Goal: Information Seeking & Learning: Learn about a topic

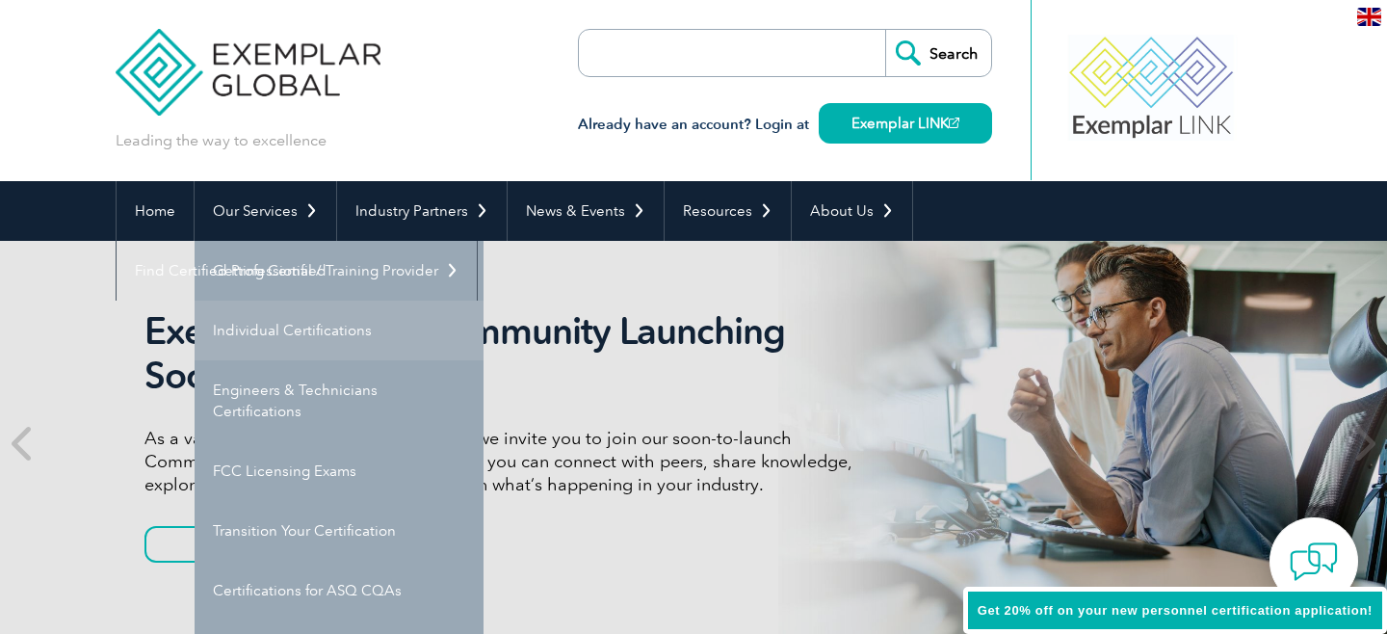
click at [312, 329] on link "Individual Certifications" at bounding box center [339, 331] width 289 height 60
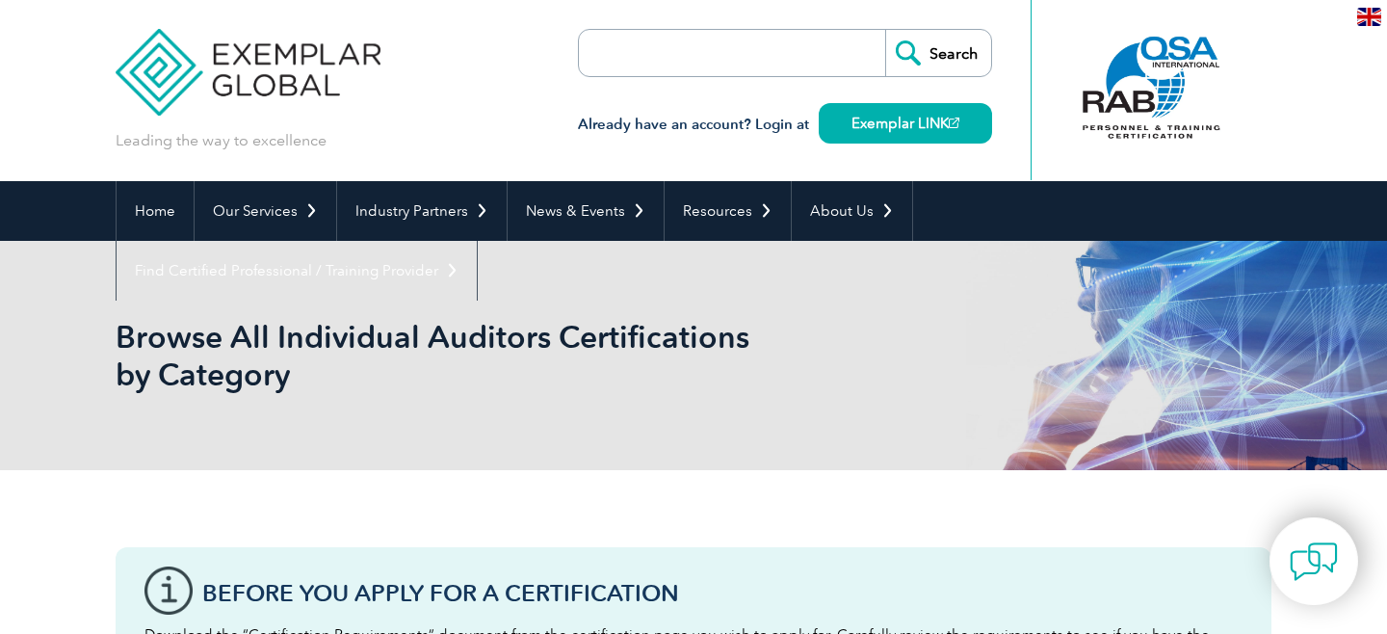
click at [693, 53] on input "search" at bounding box center [690, 53] width 202 height 46
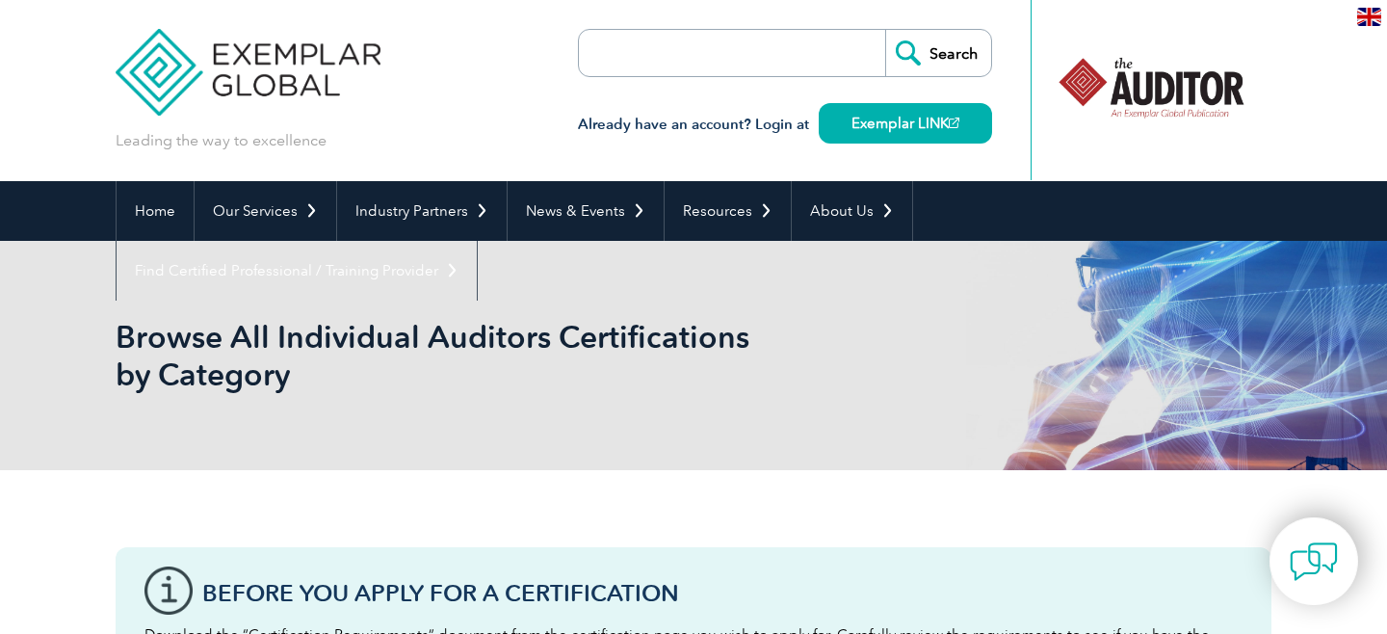
click at [693, 53] on input "search" at bounding box center [690, 53] width 202 height 46
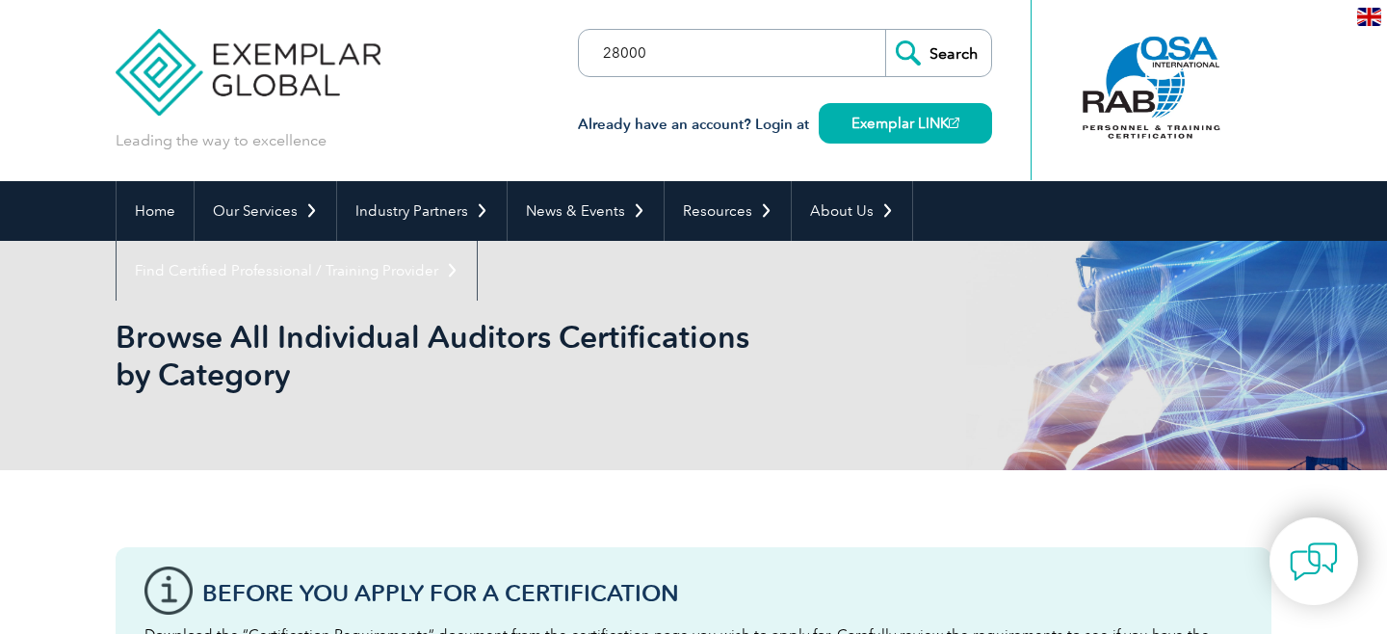
type input "28000"
click at [885, 30] on input "Search" at bounding box center [938, 53] width 106 height 46
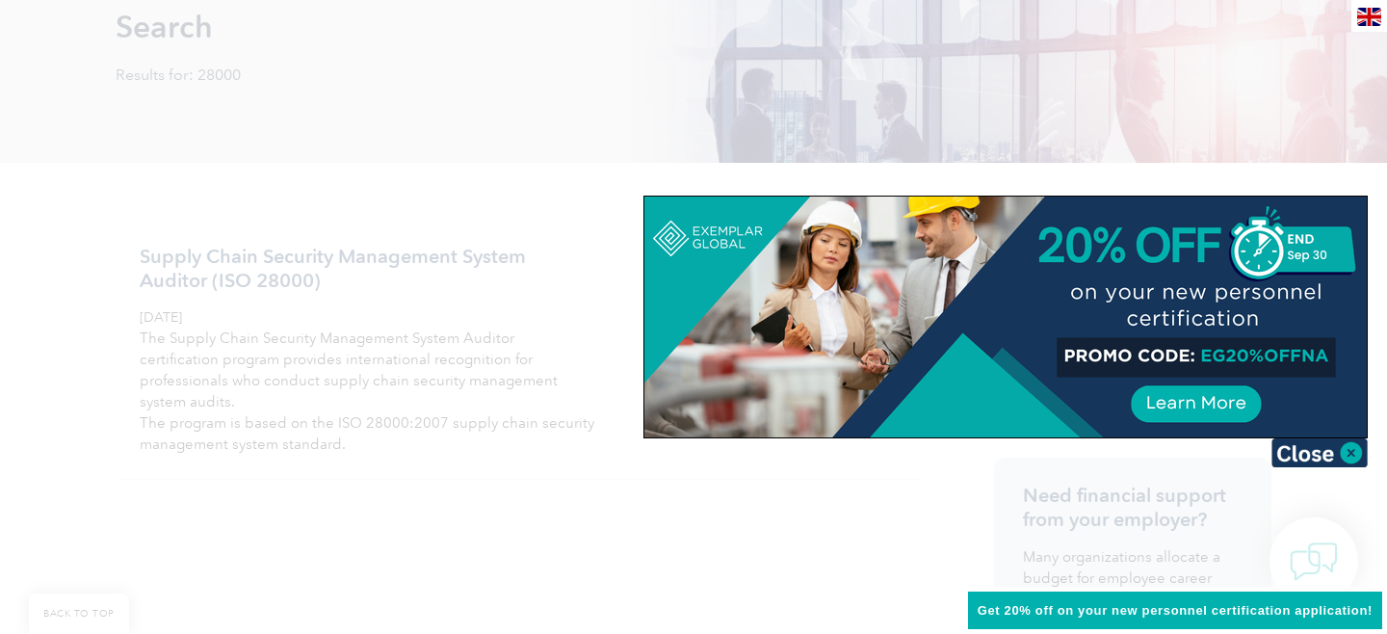
scroll to position [314, 0]
click at [1349, 449] on img at bounding box center [1320, 452] width 96 height 29
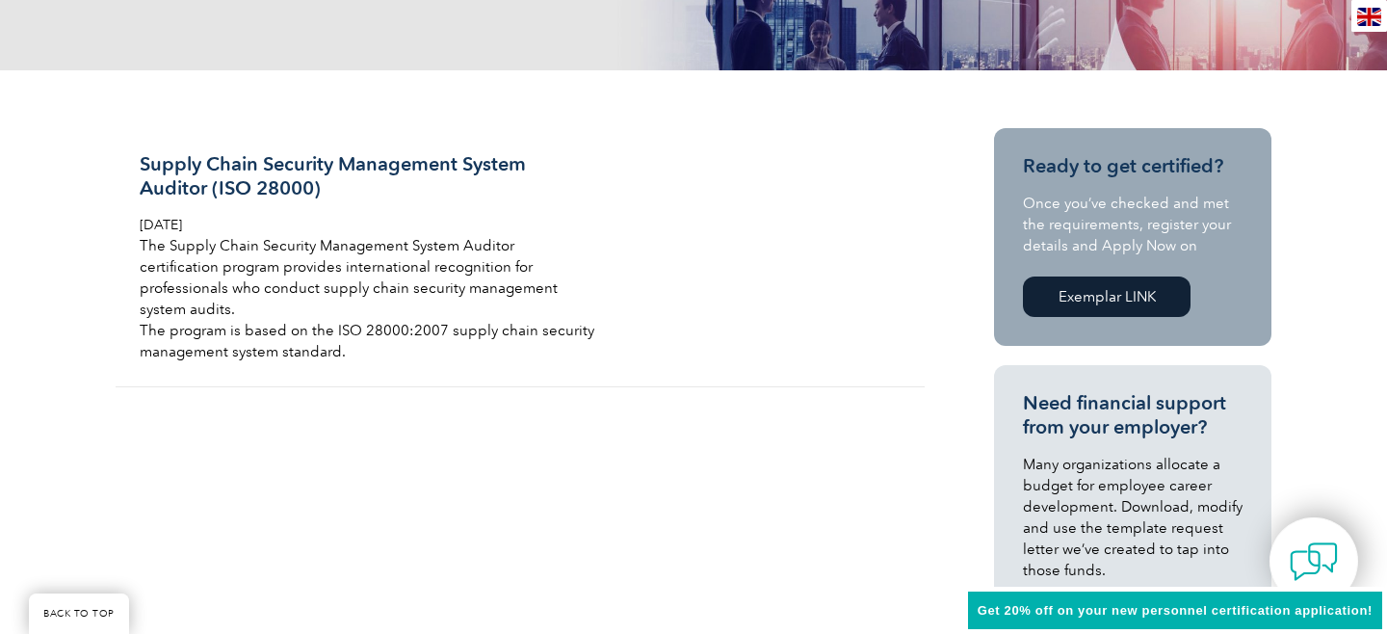
scroll to position [383, 0]
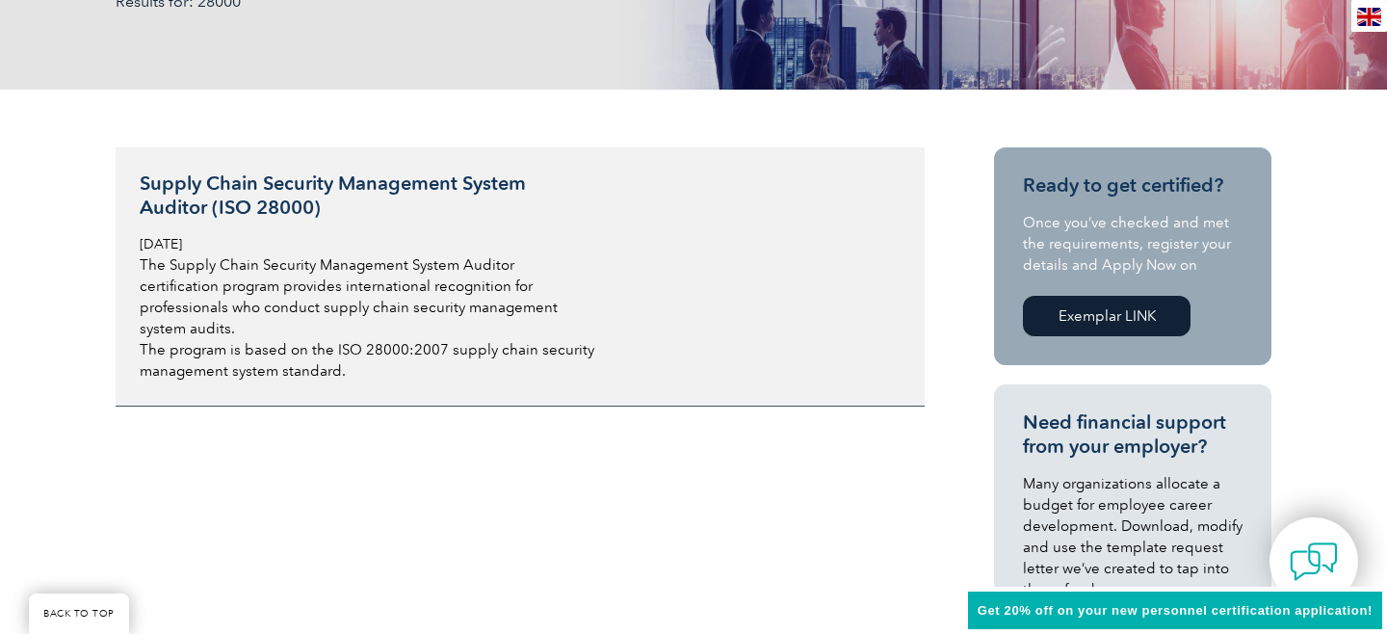
click at [497, 339] on p "The program is based on the ISO 28000:2007 supply chain security management sys…" at bounding box center [368, 360] width 457 height 42
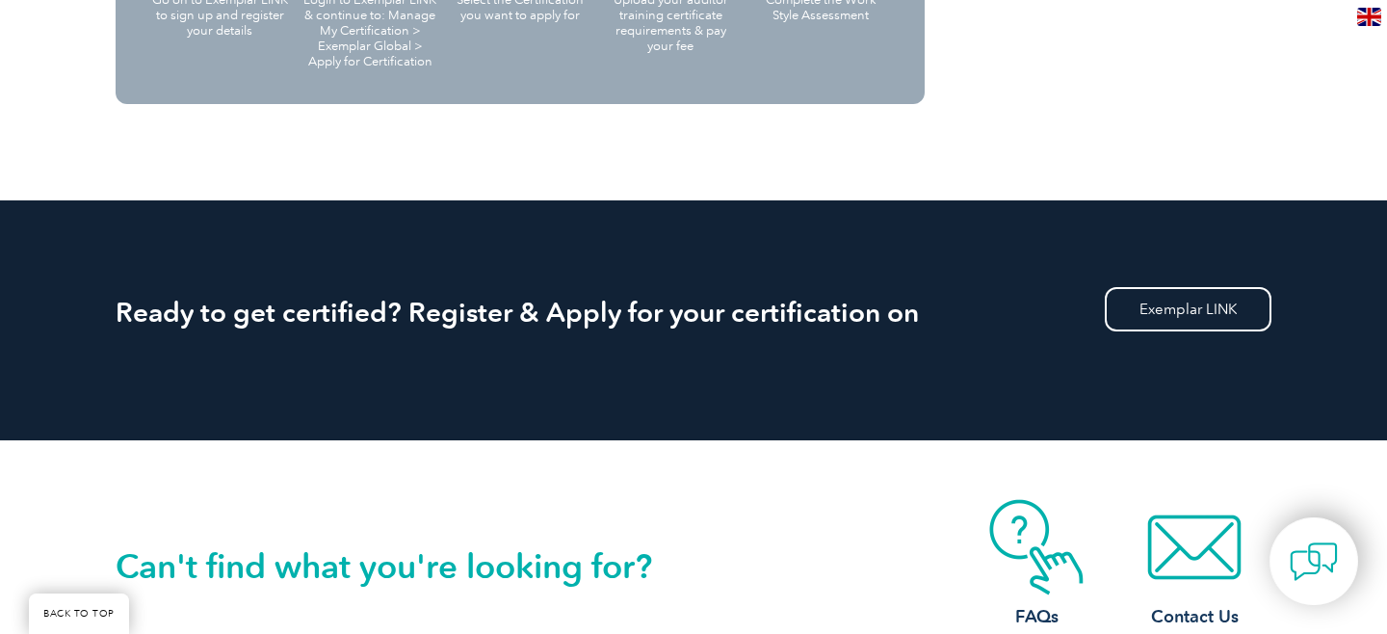
scroll to position [2097, 0]
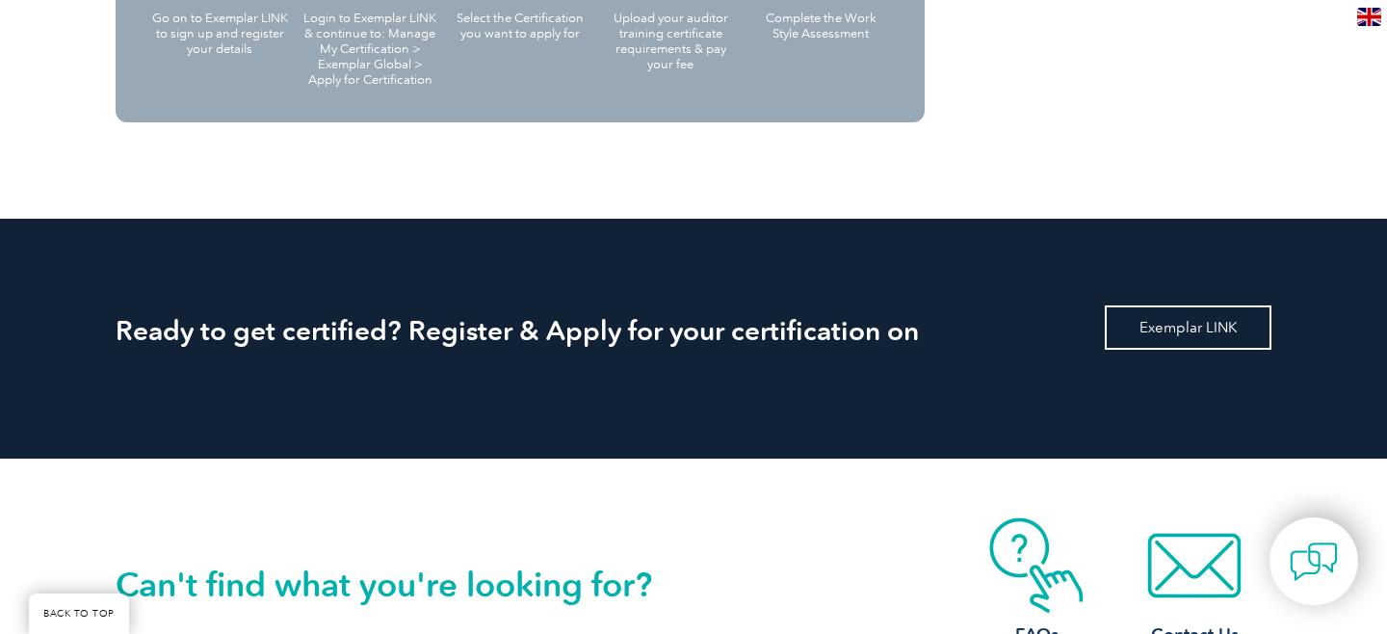
click at [1199, 305] on link "Exemplar LINK" at bounding box center [1188, 327] width 167 height 44
